Goal: Transaction & Acquisition: Obtain resource

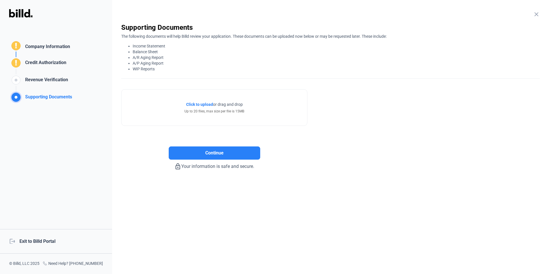
click at [48, 239] on div "logout Exit to Billd Portal" at bounding box center [56, 241] width 112 height 25
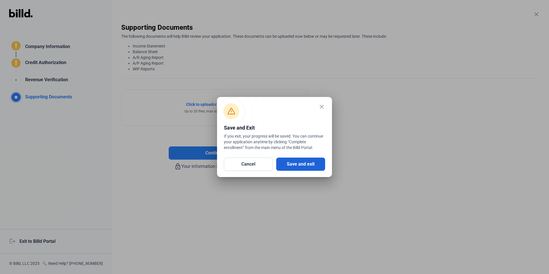
click at [301, 164] on button "Save and exit" at bounding box center [300, 164] width 49 height 13
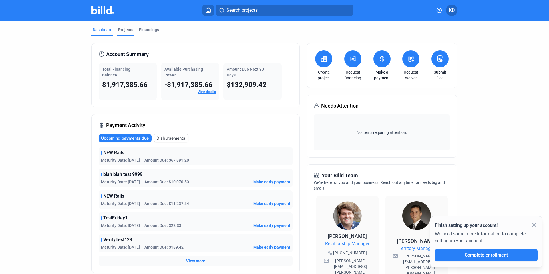
click at [122, 32] on div "Projects" at bounding box center [125, 30] width 15 height 6
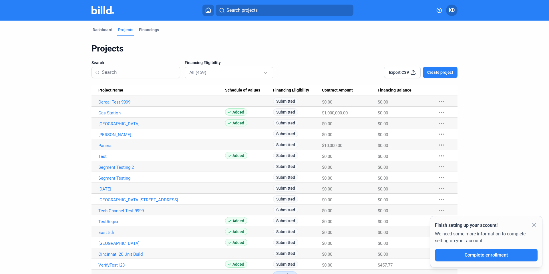
click at [114, 102] on link "Cereal Test 9999" at bounding box center [161, 102] width 127 height 5
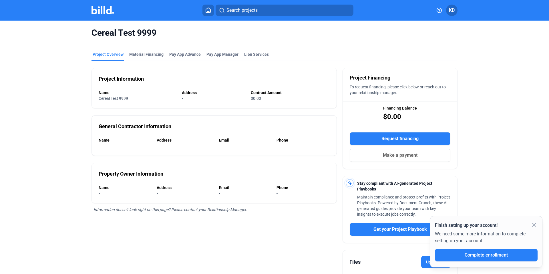
click at [414, 137] on span "Request financing" at bounding box center [400, 138] width 37 height 7
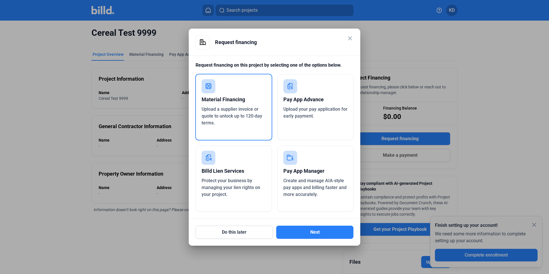
click at [307, 110] on span "Upload your pay application for early payment." at bounding box center [315, 112] width 64 height 12
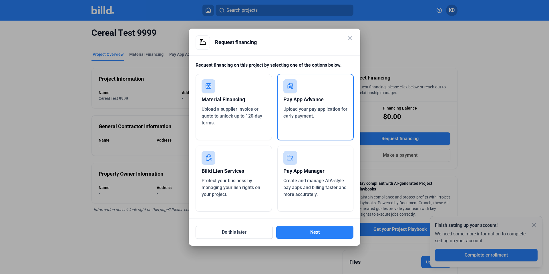
click at [310, 241] on mat-dialog-container "close Request financing Request financing on this project by selecting one of t…" at bounding box center [275, 137] width 172 height 217
click at [315, 230] on button "Next" at bounding box center [314, 232] width 77 height 13
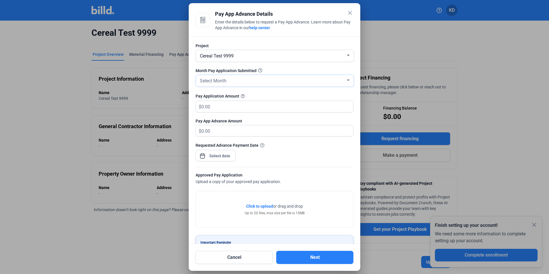
click at [233, 80] on div "Select Month" at bounding box center [272, 80] width 147 height 8
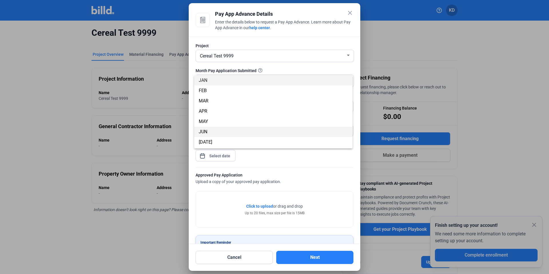
click at [230, 133] on span "JUN" at bounding box center [273, 132] width 149 height 10
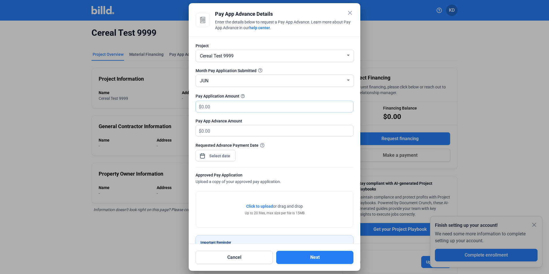
click at [224, 104] on input "text" at bounding box center [277, 106] width 152 height 11
type input "350,000"
type input "350,000.00"
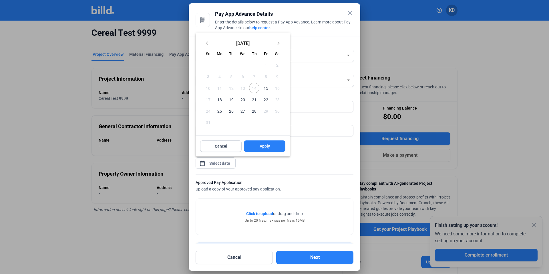
click at [224, 166] on div "close Pay App Advance Details Enter the details below to request a Pay App Adva…" at bounding box center [274, 137] width 549 height 274
click at [265, 91] on span "15" at bounding box center [266, 88] width 10 height 10
click at [274, 147] on button "Apply" at bounding box center [264, 145] width 41 height 11
type input "[DATE]"
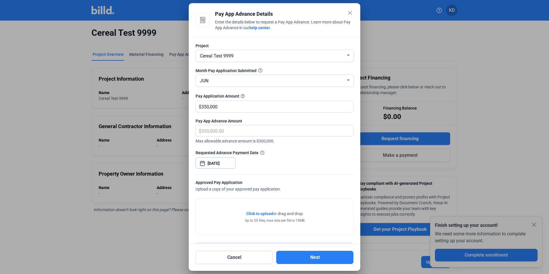
scroll to position [33, 0]
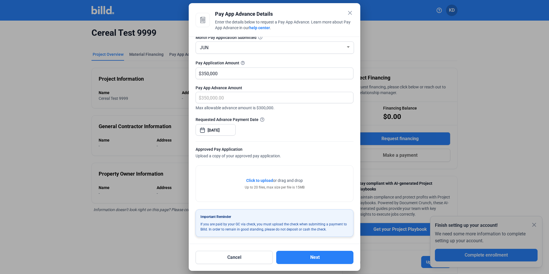
click at [264, 180] on span "Click to upload" at bounding box center [259, 180] width 27 height 5
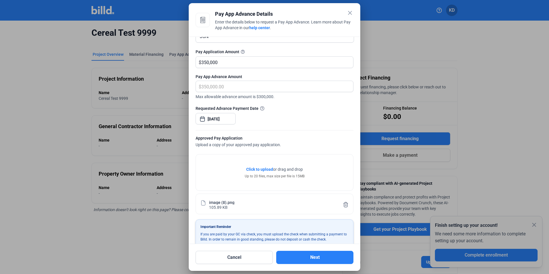
scroll to position [55, 0]
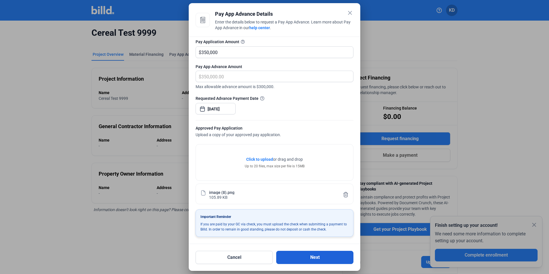
click at [307, 260] on button "Next" at bounding box center [314, 257] width 77 height 13
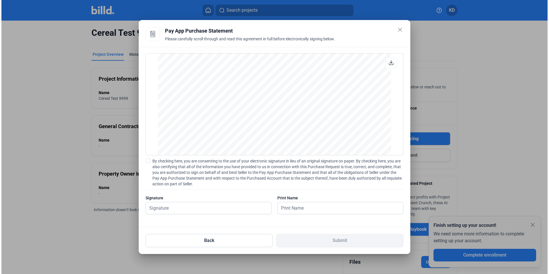
scroll to position [783, 0]
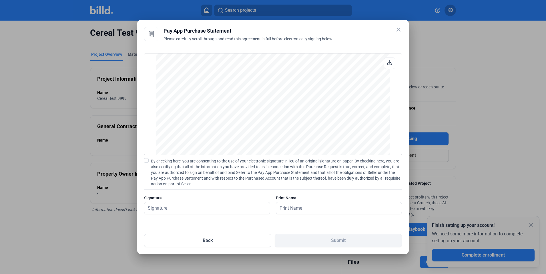
click at [398, 29] on mat-icon "close" at bounding box center [398, 29] width 7 height 7
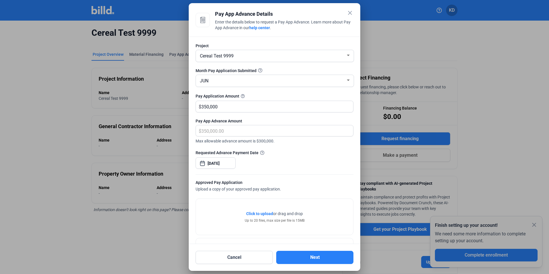
click at [350, 13] on mat-icon "close" at bounding box center [350, 12] width 7 height 7
